Goal: Navigation & Orientation: Find specific page/section

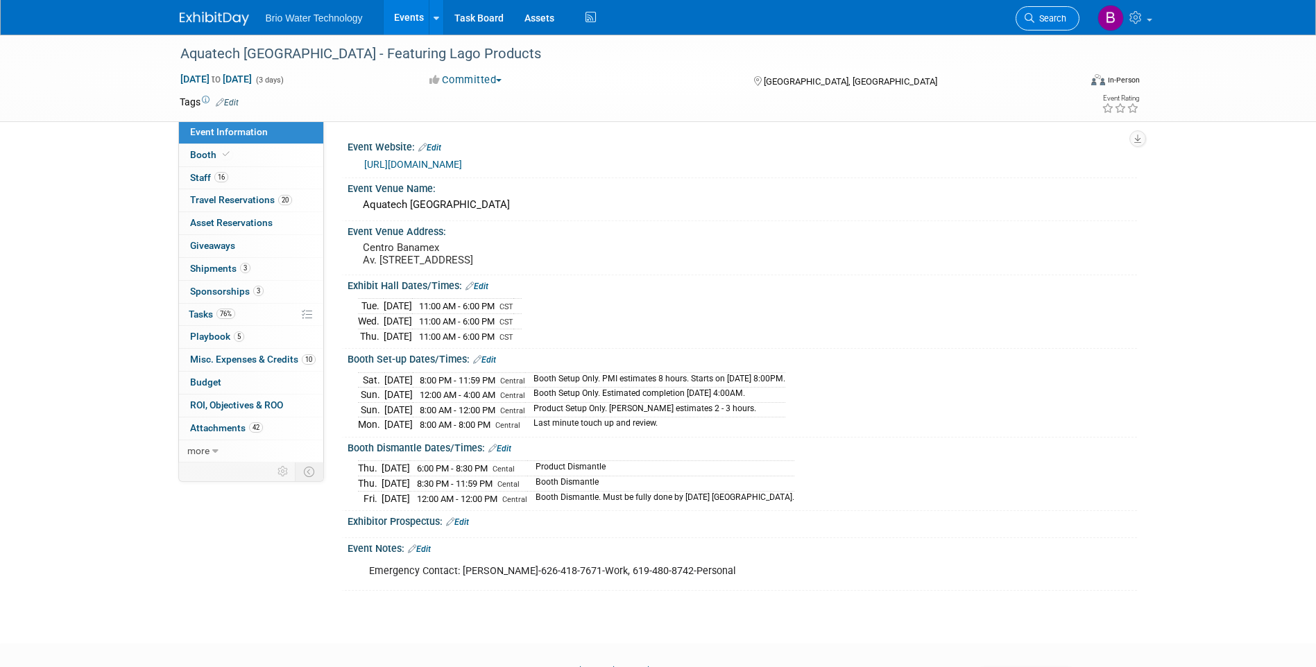
drag, startPoint x: 1203, startPoint y: 9, endPoint x: 1038, endPoint y: 28, distance: 165.5
click at [955, 32] on div "Brio Water Technology Events Add Event Bulk Upload Events Shareable Event Board…" at bounding box center [658, 17] width 1316 height 35
click at [400, 15] on link "Events" at bounding box center [409, 17] width 51 height 35
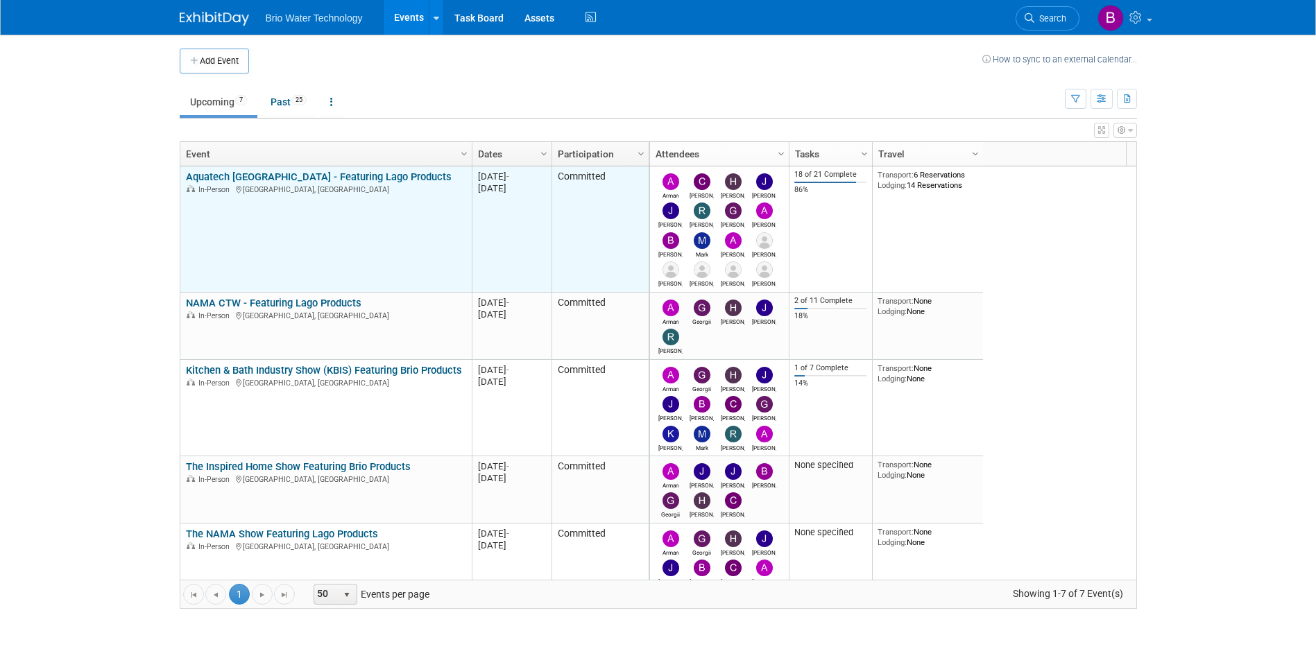
click at [312, 179] on link "Aquatech [GEOGRAPHIC_DATA] - Featuring Lago Products" at bounding box center [319, 177] width 266 height 12
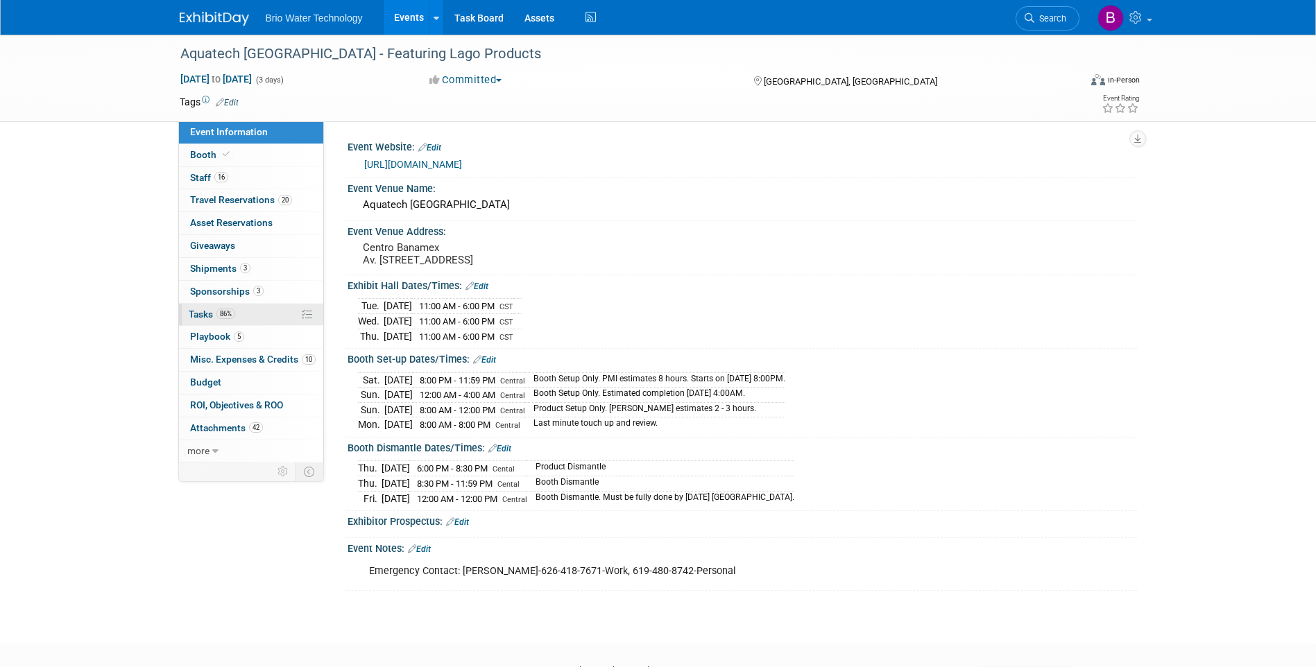
click at [204, 311] on span "Tasks 86%" at bounding box center [212, 314] width 46 height 11
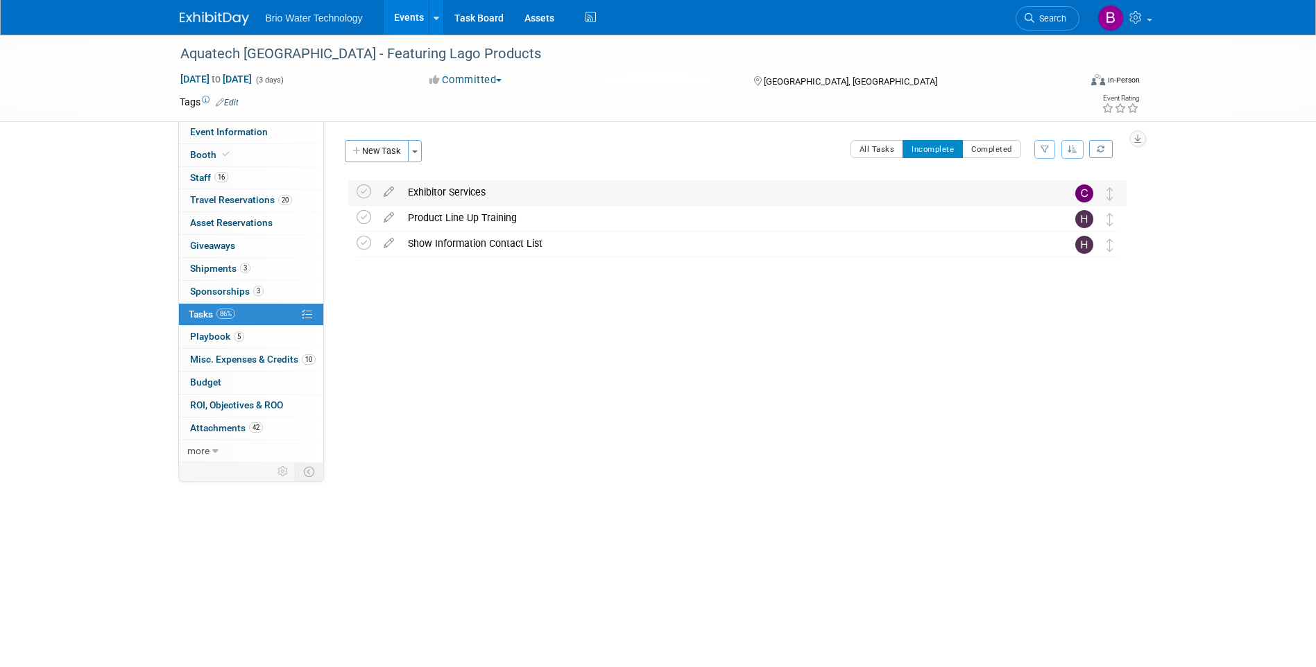
click at [454, 194] on div "Exhibitor Services" at bounding box center [724, 192] width 647 height 24
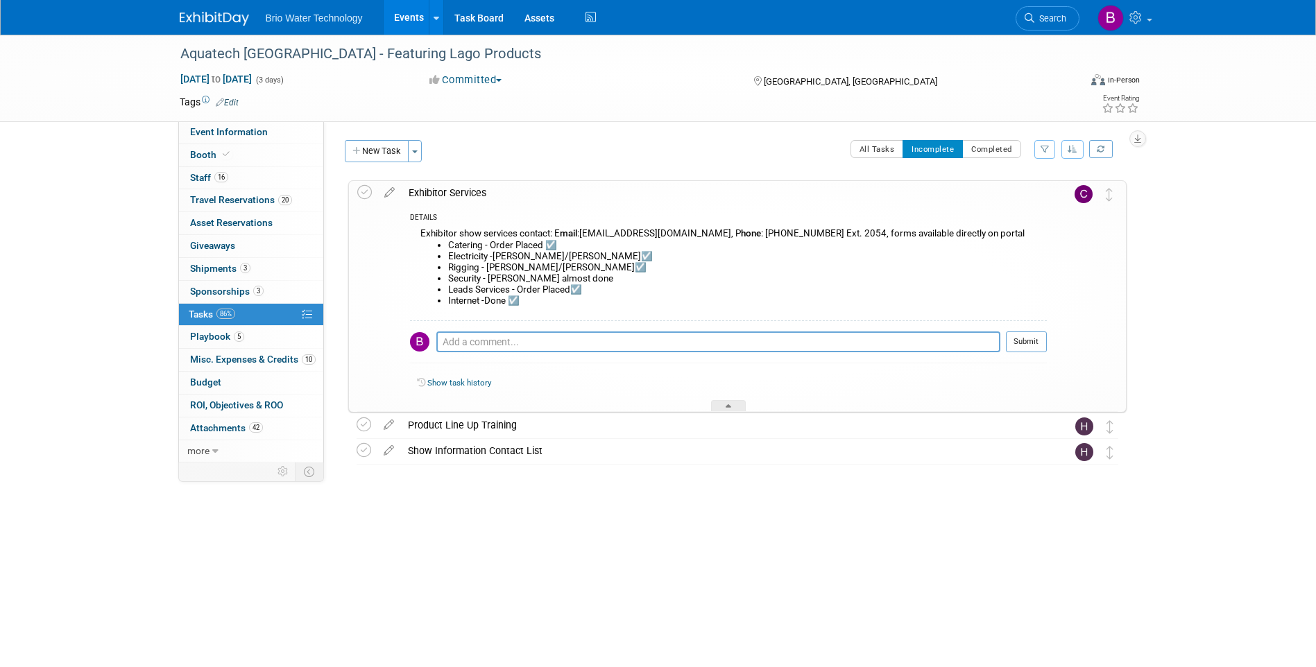
click at [454, 194] on div "Exhibitor Services" at bounding box center [724, 193] width 645 height 24
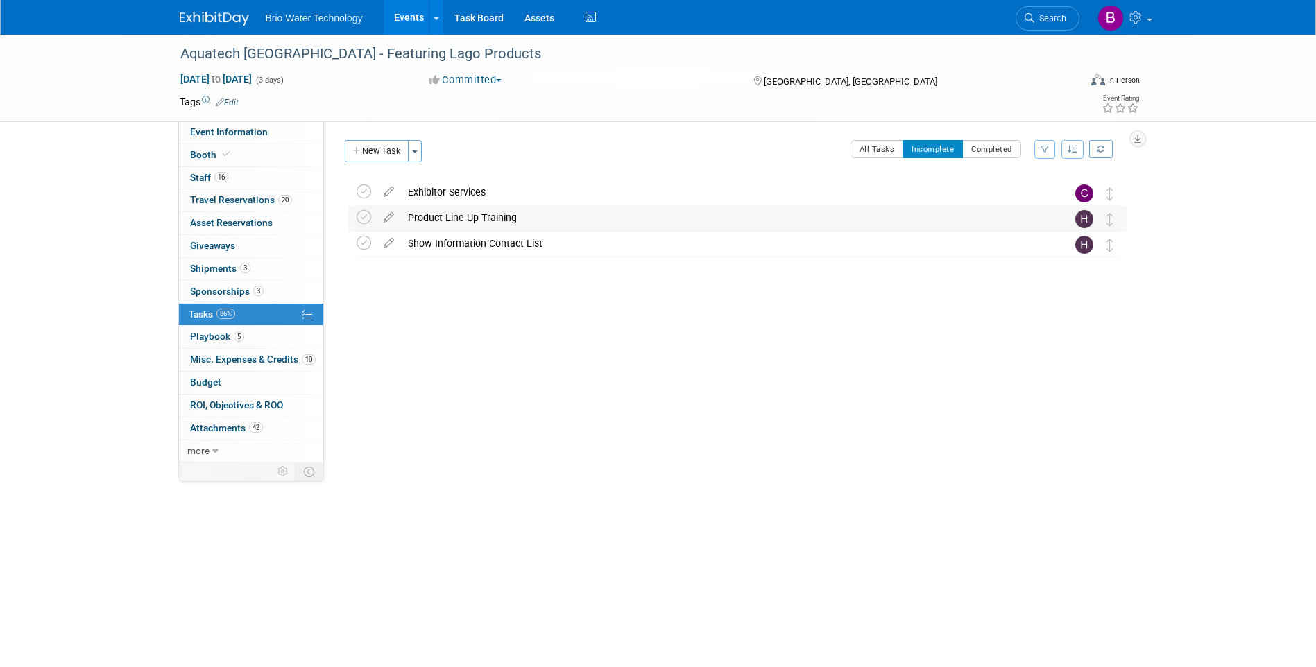
click at [483, 219] on div "Product Line Up Training" at bounding box center [724, 218] width 647 height 24
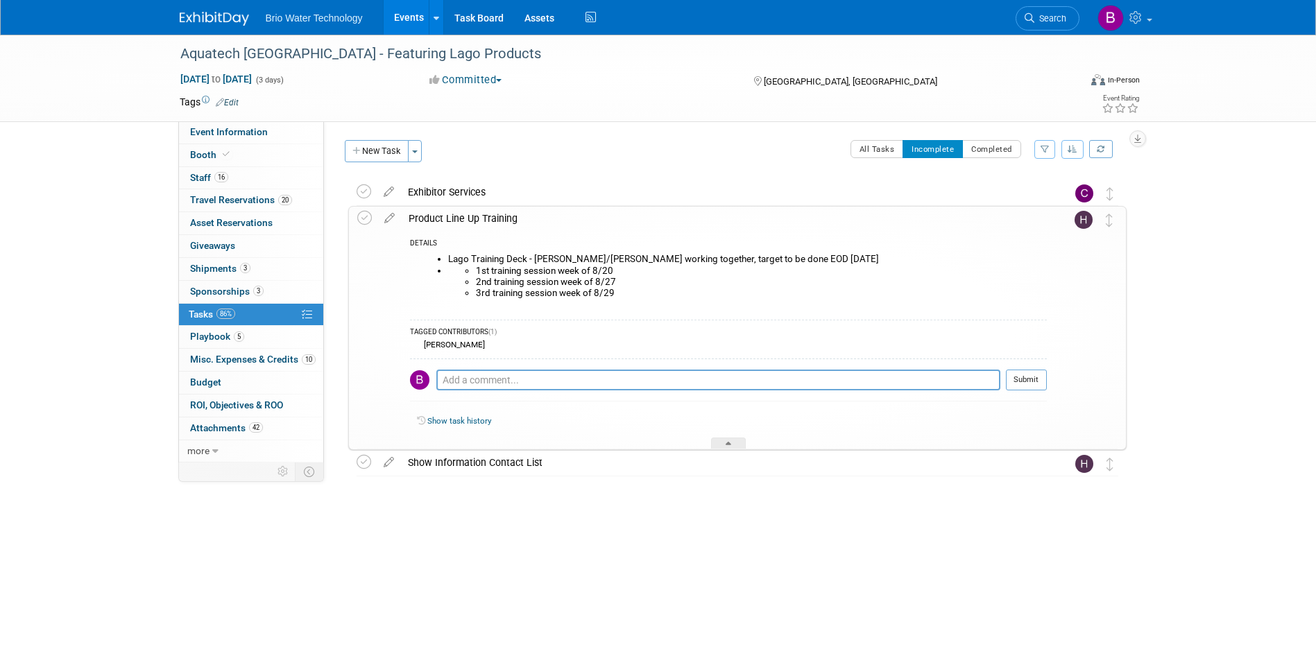
click at [483, 219] on div "Product Line Up Training" at bounding box center [724, 219] width 645 height 24
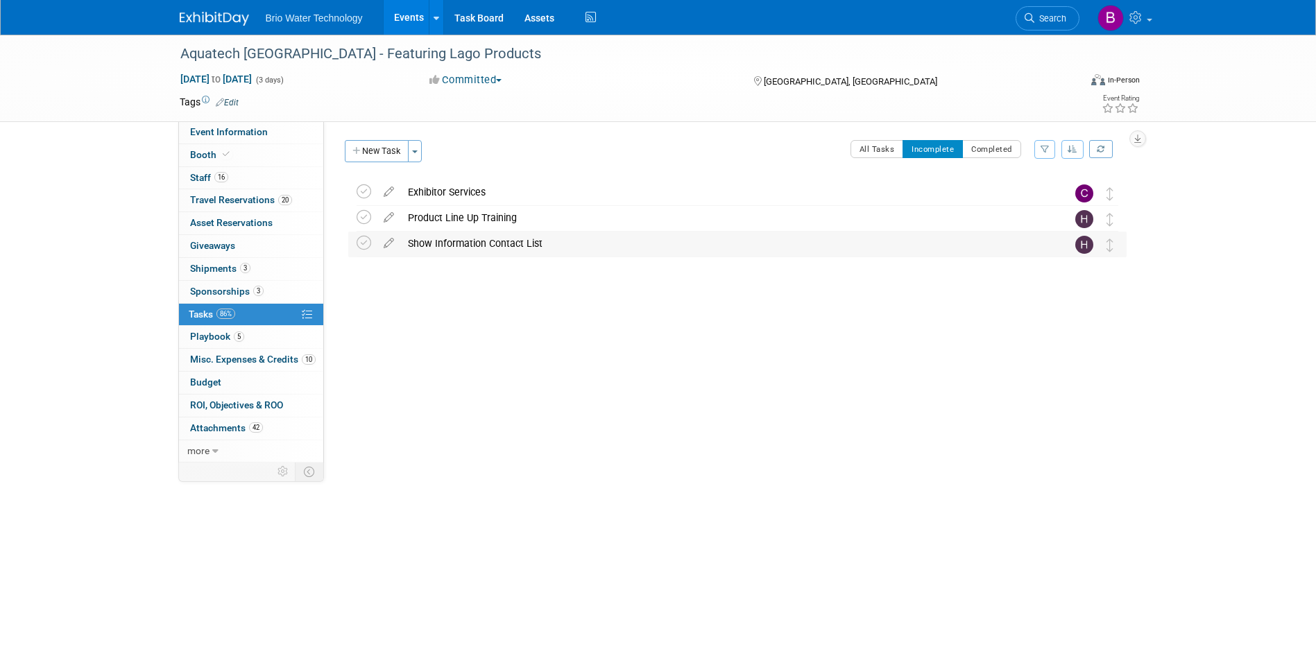
click at [490, 243] on div "Show Information Contact List" at bounding box center [724, 244] width 647 height 24
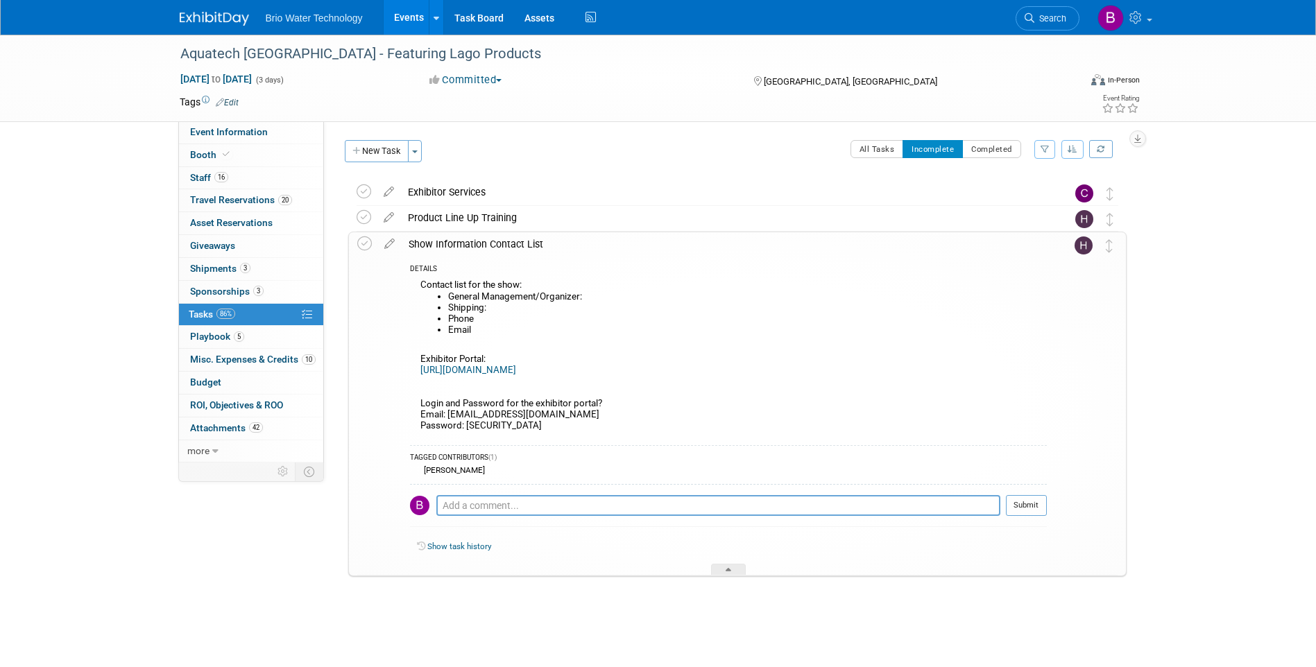
click at [497, 243] on div "Show Information Contact List" at bounding box center [724, 244] width 645 height 24
